Goal: Information Seeking & Learning: Find specific page/section

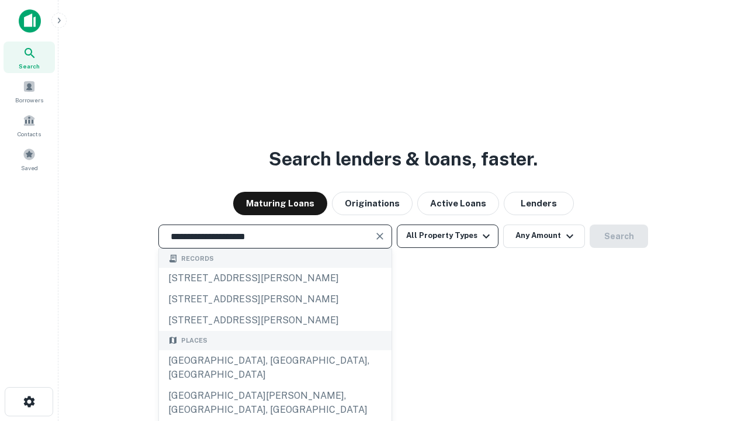
click at [275, 385] on div "[GEOGRAPHIC_DATA], [GEOGRAPHIC_DATA], [GEOGRAPHIC_DATA]" at bounding box center [275, 367] width 233 height 35
click at [448, 236] on button "All Property Types" at bounding box center [448, 235] width 102 height 23
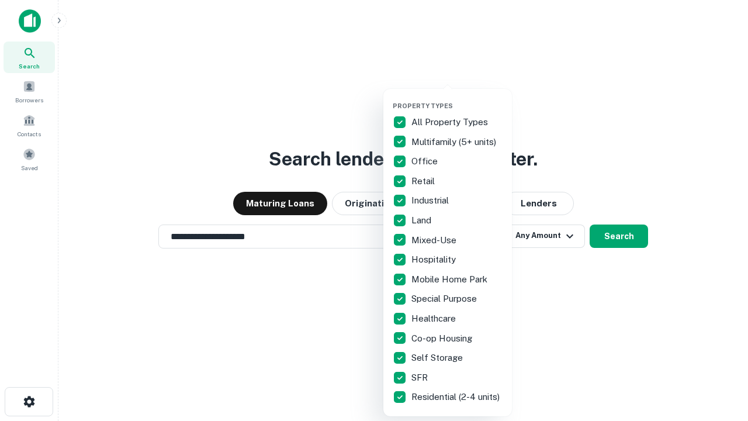
type input "**********"
click at [457, 98] on button "button" at bounding box center [457, 98] width 129 height 1
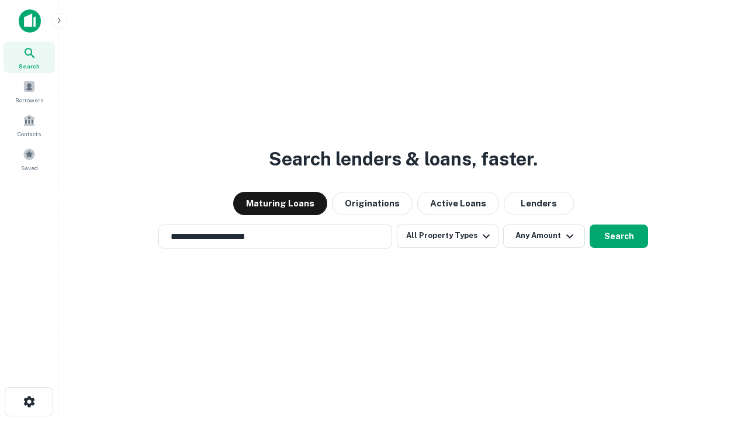
scroll to position [18, 0]
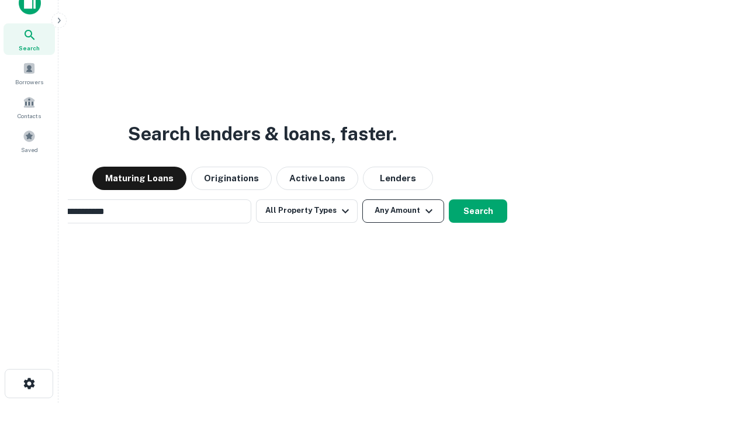
click at [362, 199] on button "Any Amount" at bounding box center [403, 210] width 82 height 23
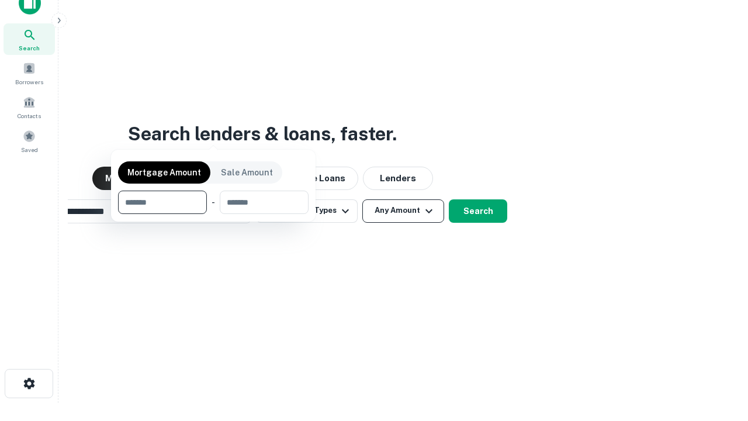
scroll to position [19, 0]
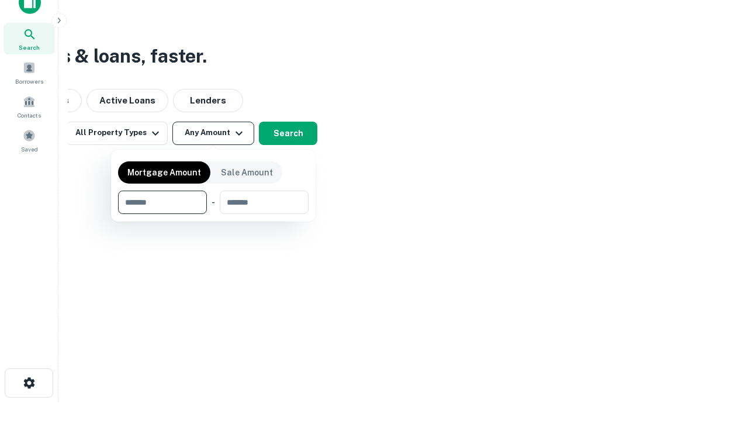
type input "*******"
click at [213, 214] on button "button" at bounding box center [213, 214] width 191 height 1
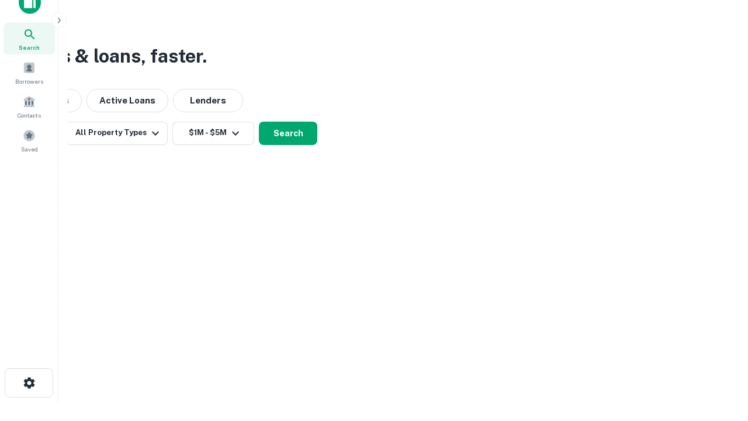
scroll to position [0, 0]
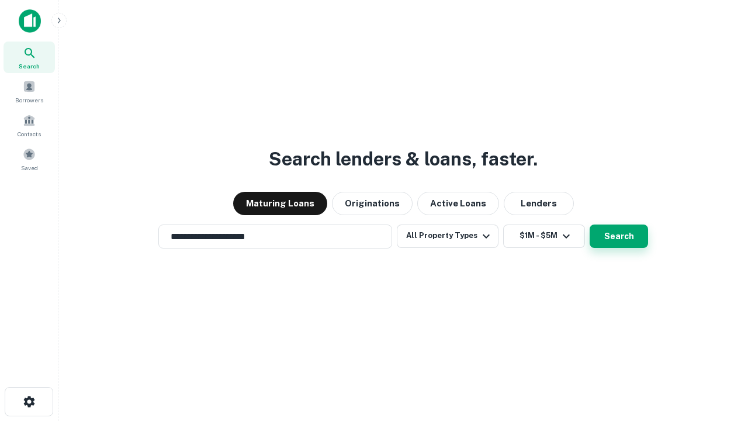
click at [590, 224] on button "Search" at bounding box center [619, 235] width 58 height 23
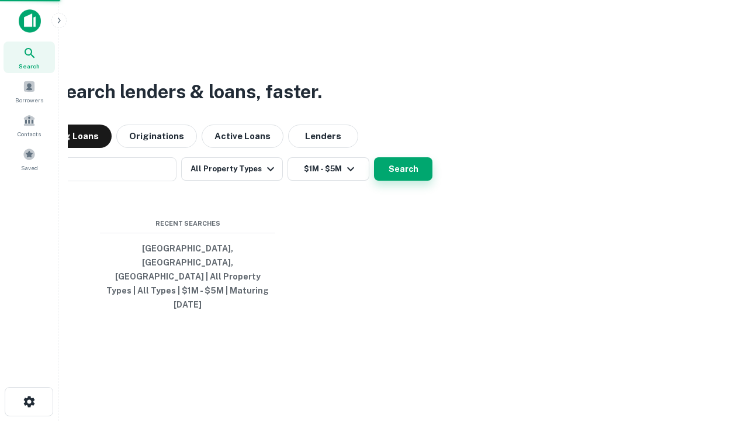
scroll to position [18, 0]
